Goal: Navigation & Orientation: Understand site structure

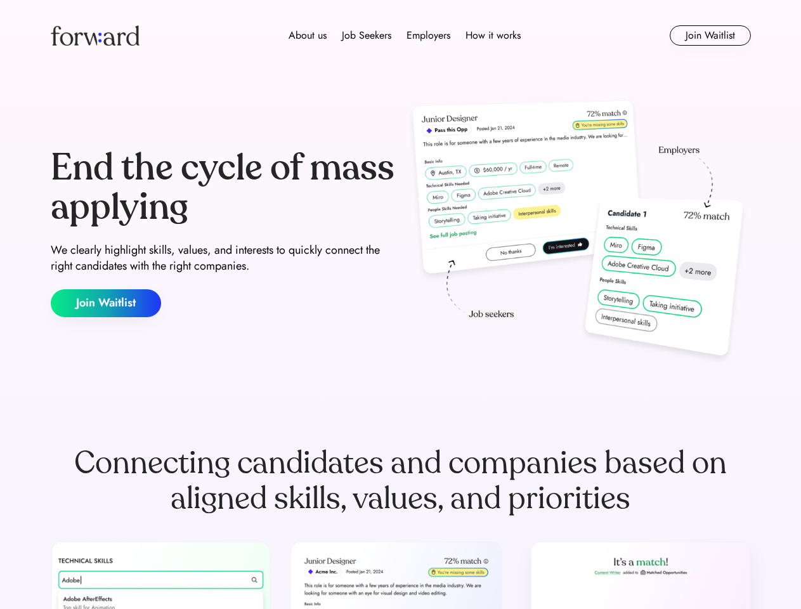
click at [400, 304] on div "End the cycle of mass applying We clearly highlight skills, values, and interes…" at bounding box center [401, 232] width 700 height 273
click at [401, 36] on div "About us Job Seekers Employers How it works" at bounding box center [405, 35] width 500 height 15
click at [95, 36] on img at bounding box center [95, 35] width 89 height 20
click at [404, 36] on div "About us Job Seekers Employers How it works" at bounding box center [405, 35] width 500 height 15
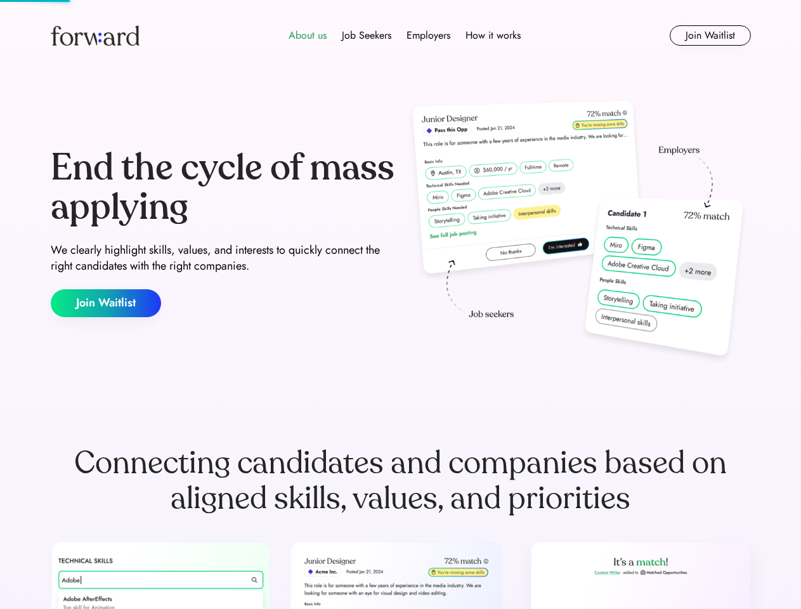
click at [307, 36] on div "About us" at bounding box center [307, 35] width 38 height 15
click at [366, 36] on div "Job Seekers" at bounding box center [366, 35] width 49 height 15
click at [428, 36] on div "Employers" at bounding box center [428, 35] width 44 height 15
click at [492, 36] on div "How it works" at bounding box center [492, 35] width 55 height 15
click at [709, 36] on button "Join Waitlist" at bounding box center [709, 35] width 81 height 20
